Goal: Information Seeking & Learning: Learn about a topic

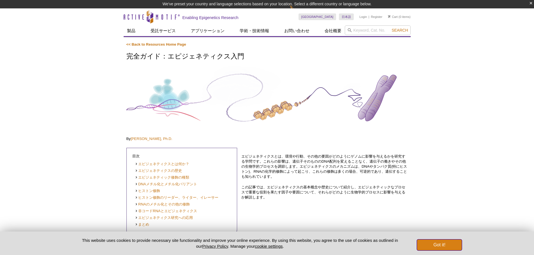
click at [434, 243] on button "Got it!" at bounding box center [439, 245] width 45 height 11
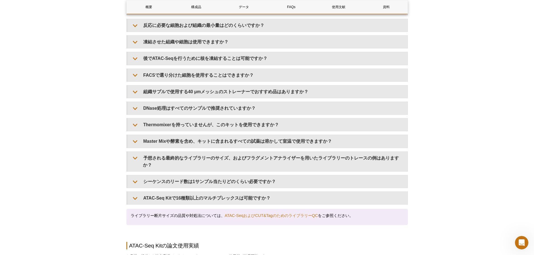
scroll to position [893, 0]
